Goal: Task Accomplishment & Management: Manage account settings

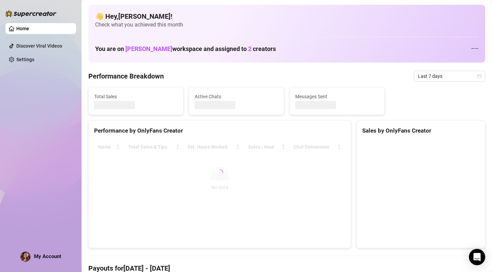
click at [45, 256] on span "My Account" at bounding box center [47, 256] width 27 height 6
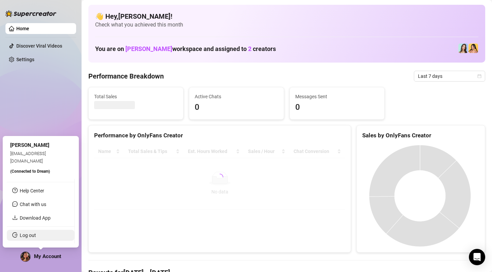
click at [28, 236] on link "Log out" at bounding box center [28, 234] width 16 height 5
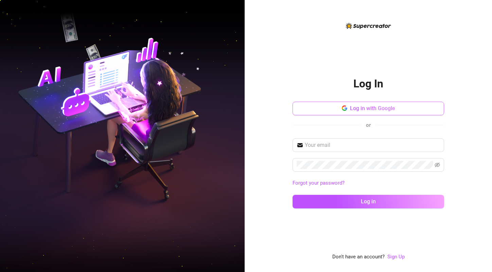
click at [360, 108] on span "Log in with Google" at bounding box center [372, 108] width 45 height 6
